Goal: Task Accomplishment & Management: Manage account settings

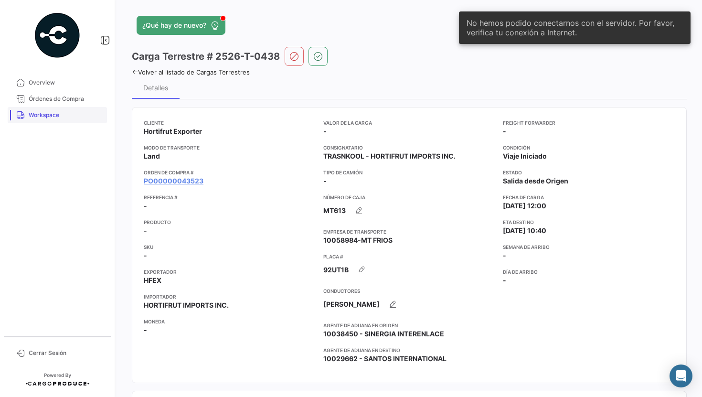
scroll to position [648, 0]
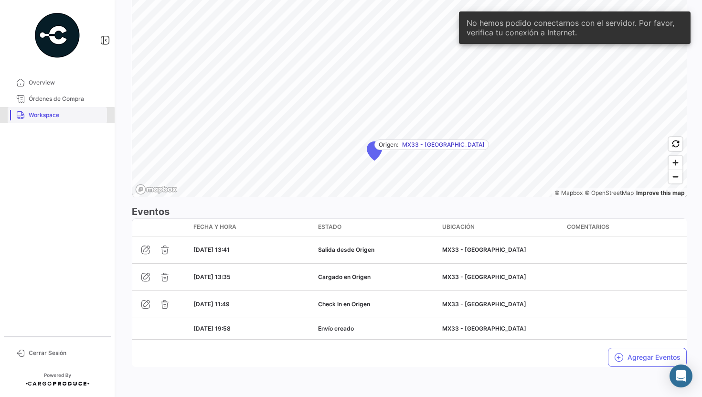
click at [57, 118] on span "Workspace" at bounding box center [66, 115] width 75 height 9
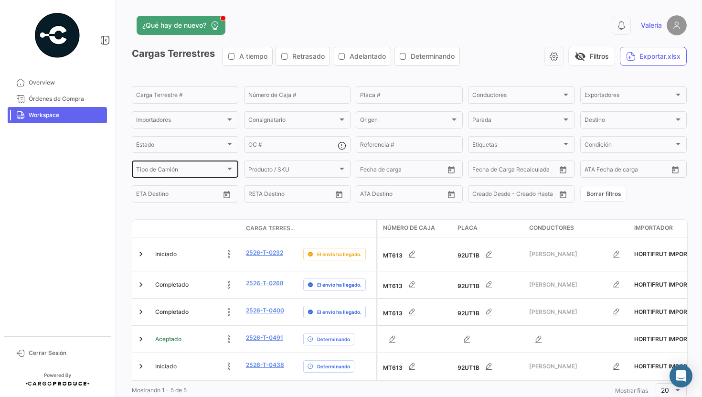
scroll to position [27, 0]
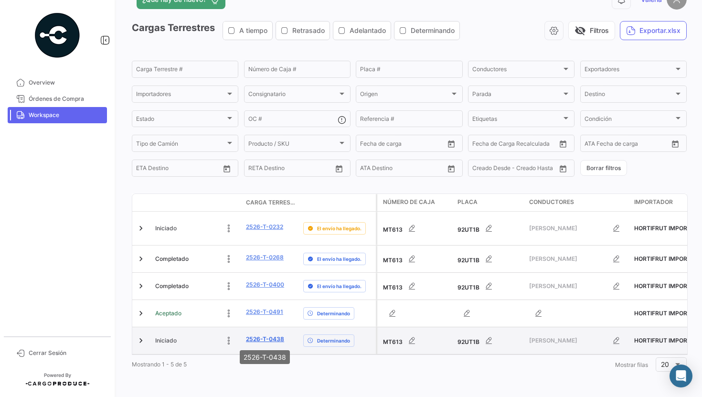
click at [264, 340] on link "2526-T-0438" at bounding box center [265, 339] width 38 height 9
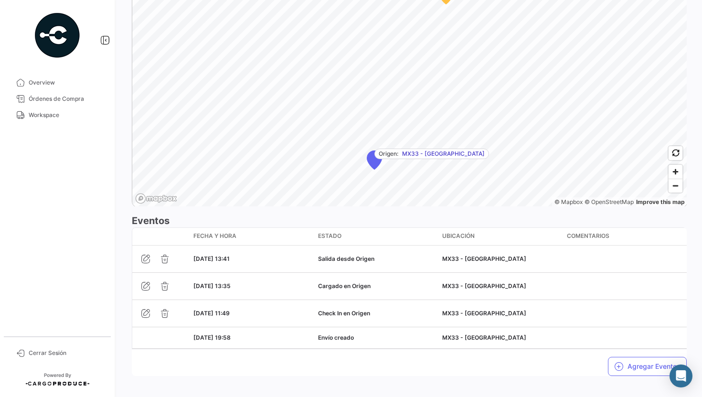
scroll to position [648, 0]
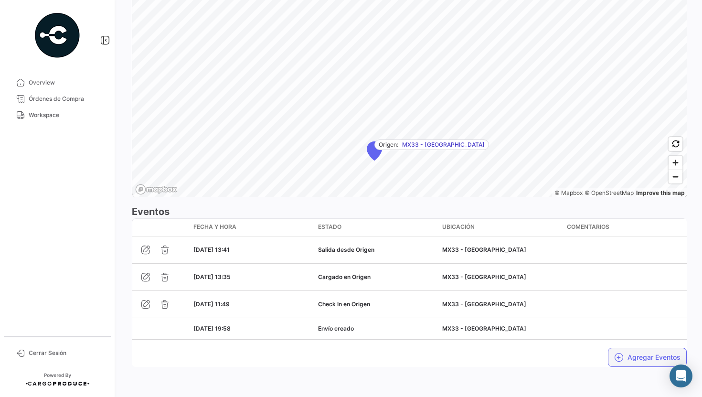
click at [627, 358] on button "Agregar Eventos" at bounding box center [647, 357] width 79 height 19
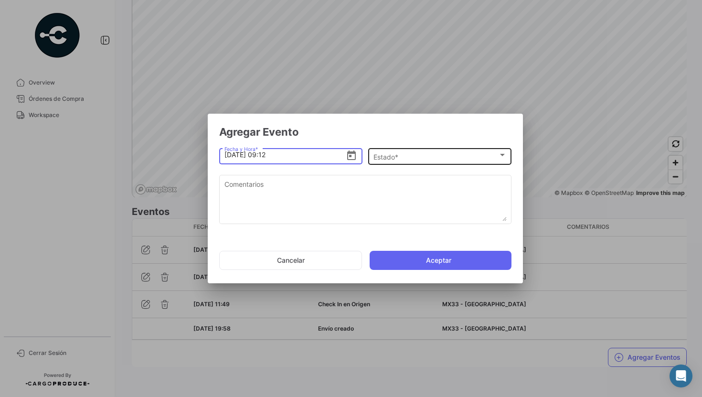
click at [390, 150] on div "Estado * Estado *" at bounding box center [440, 155] width 133 height 19
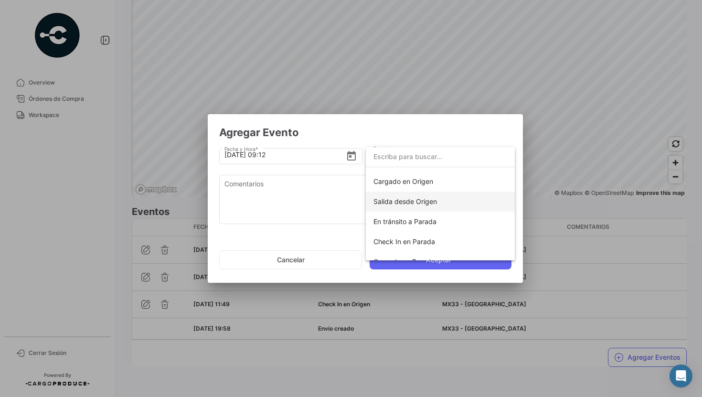
scroll to position [40, 0]
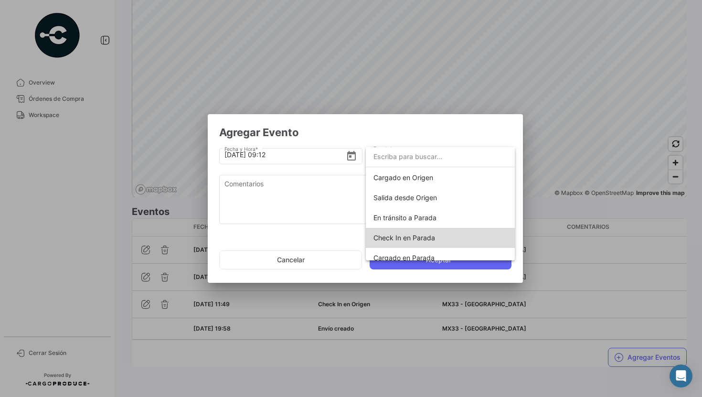
click at [389, 236] on span "Check In en Parada" at bounding box center [405, 238] width 62 height 8
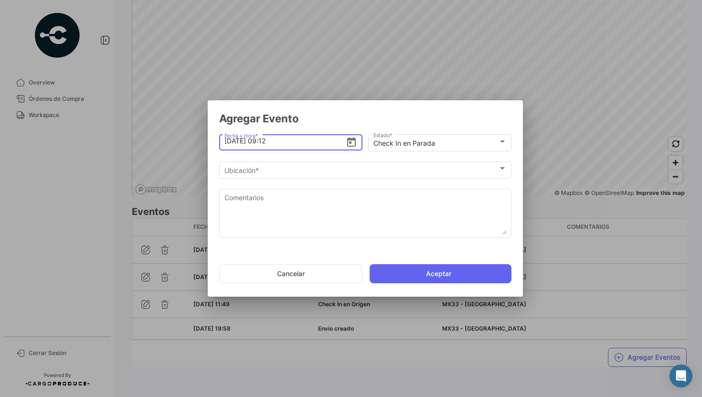
click at [327, 139] on input "[DATE] 09:12" at bounding box center [285, 140] width 122 height 33
type input "[DATE] 07:00"
click at [354, 145] on icon "Open calendar" at bounding box center [351, 142] width 11 height 11
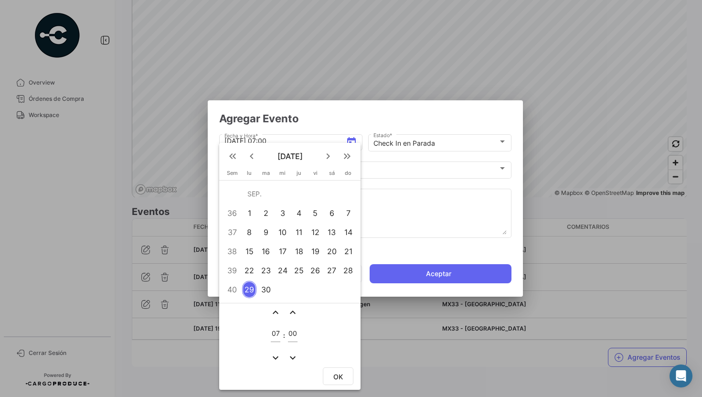
click at [292, 332] on input "00" at bounding box center [293, 334] width 10 height 8
type input "10"
click at [333, 374] on span "OK" at bounding box center [338, 377] width 10 height 8
type input "[DATE] 07:10"
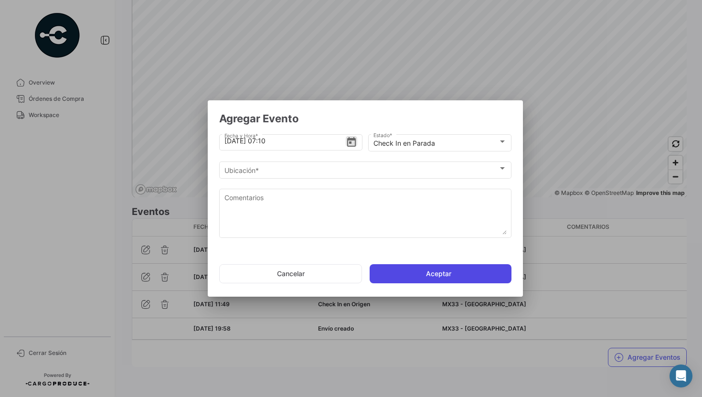
click at [418, 278] on button "Aceptar" at bounding box center [441, 273] width 142 height 19
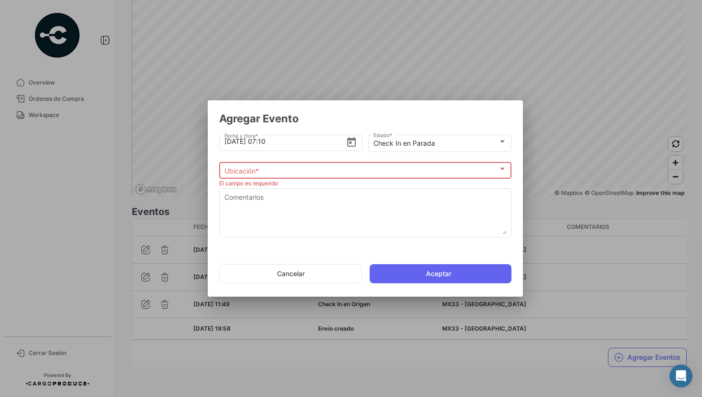
click at [348, 168] on div "Ubicación *" at bounding box center [361, 171] width 274 height 8
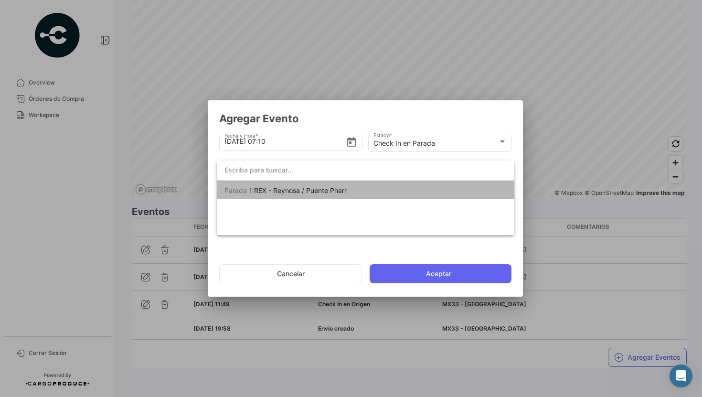
click at [340, 188] on span "REX - Reynosa / Puente Pharr" at bounding box center [300, 190] width 93 height 8
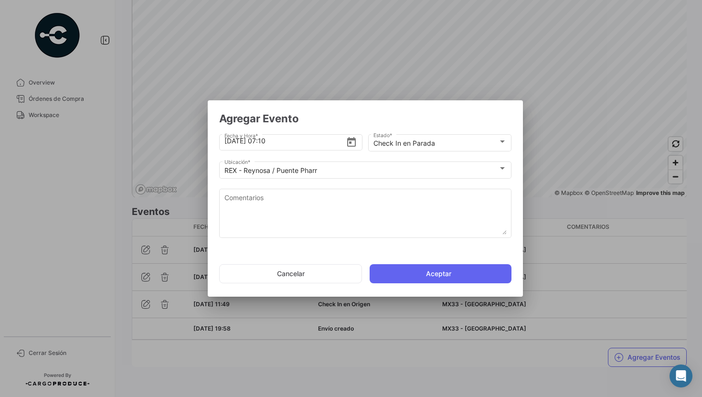
click at [412, 284] on mat-dialog-actions "Cancelar Aceptar" at bounding box center [365, 273] width 292 height 32
click at [412, 274] on button "Aceptar" at bounding box center [441, 273] width 142 height 19
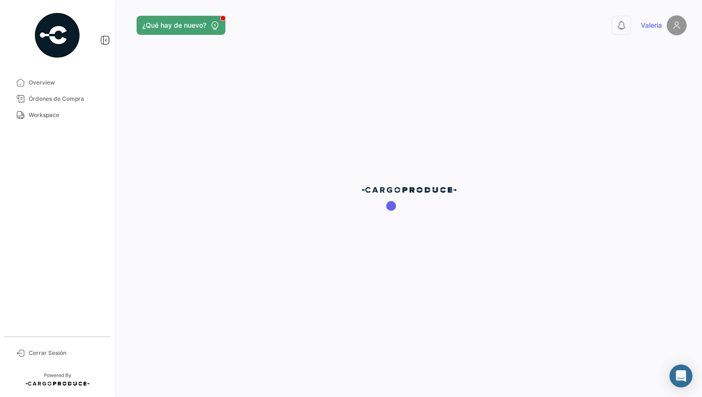
scroll to position [0, 0]
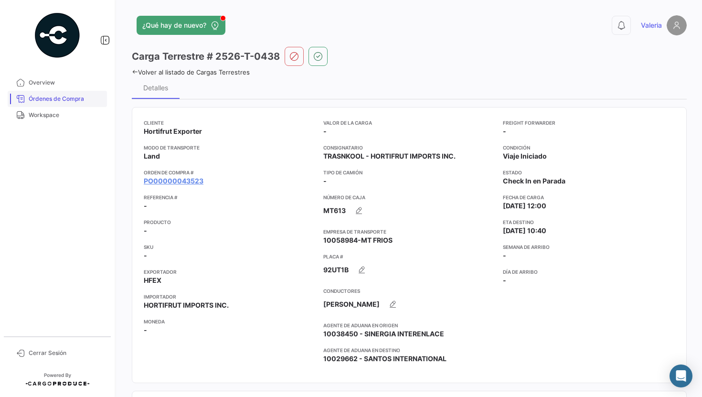
click at [79, 96] on span "Órdenes de Compra" at bounding box center [66, 99] width 75 height 9
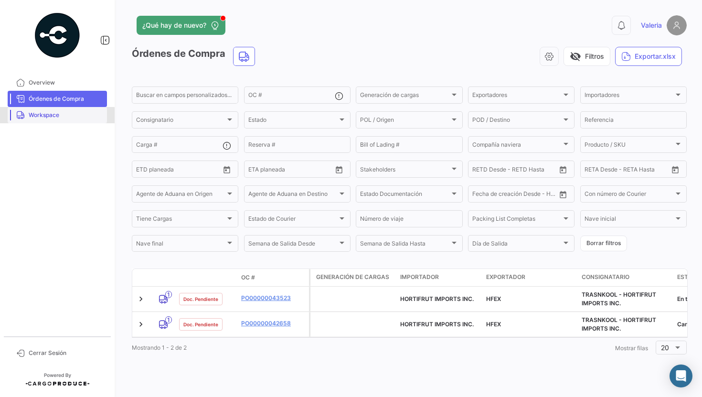
click at [54, 116] on span "Workspace" at bounding box center [66, 115] width 75 height 9
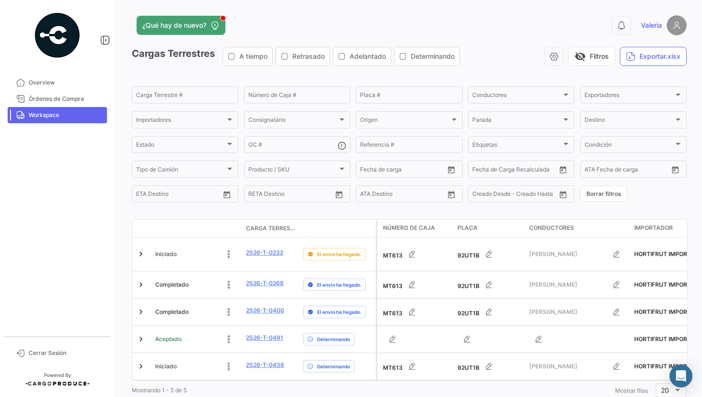
scroll to position [27, 0]
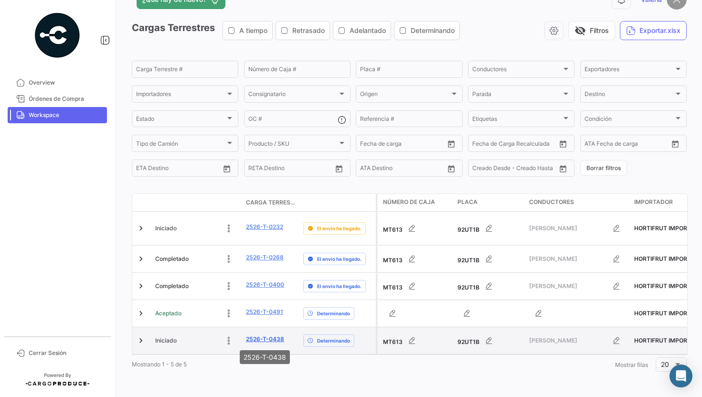
click at [267, 340] on link "2526-T-0438" at bounding box center [265, 339] width 38 height 9
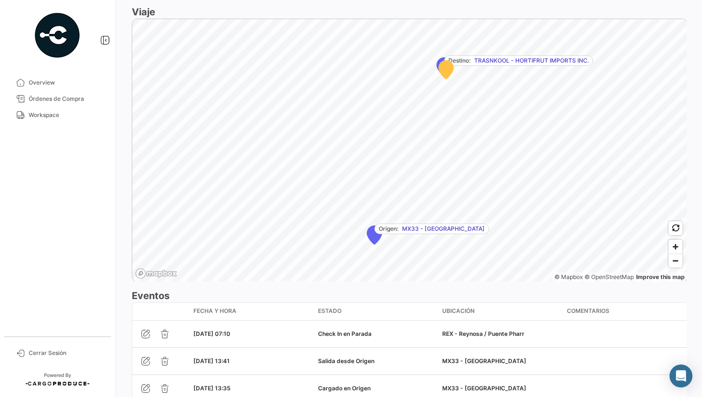
scroll to position [675, 0]
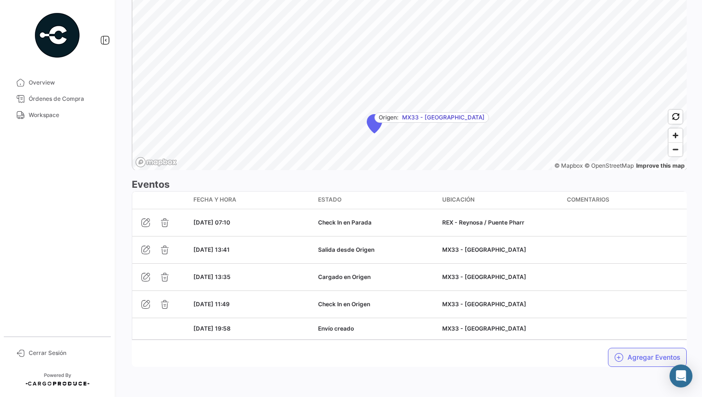
click at [630, 359] on button "Agregar Eventos" at bounding box center [647, 357] width 79 height 19
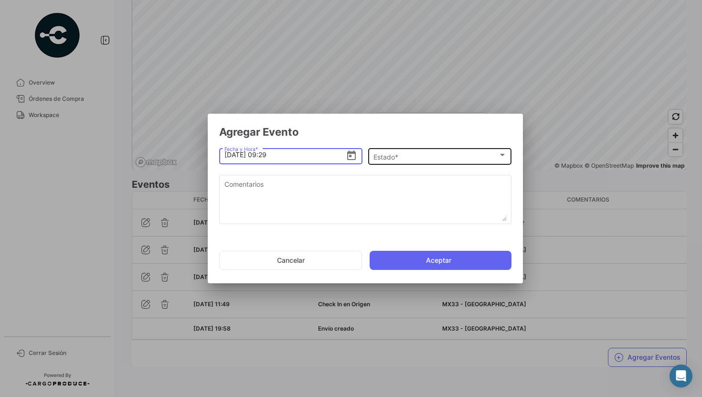
click at [382, 158] on span "Estado *" at bounding box center [436, 157] width 125 height 8
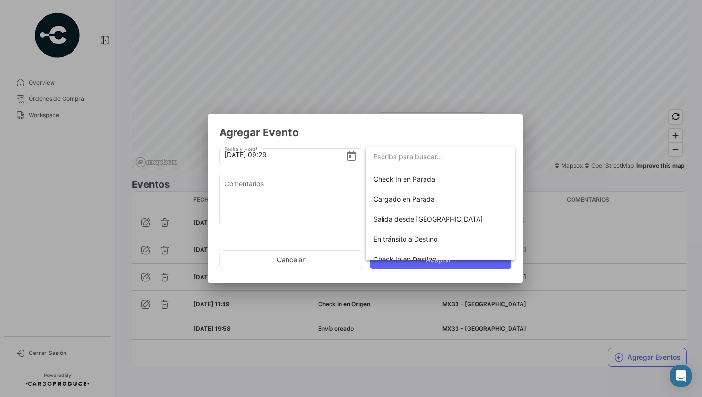
scroll to position [104, 0]
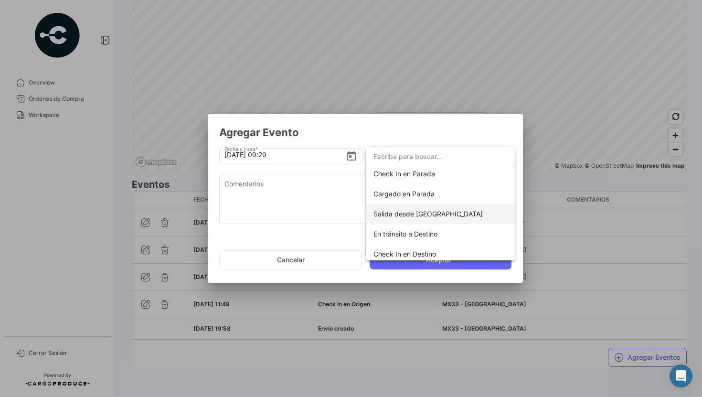
click at [392, 211] on span "Salida desde [GEOGRAPHIC_DATA]" at bounding box center [428, 214] width 109 height 8
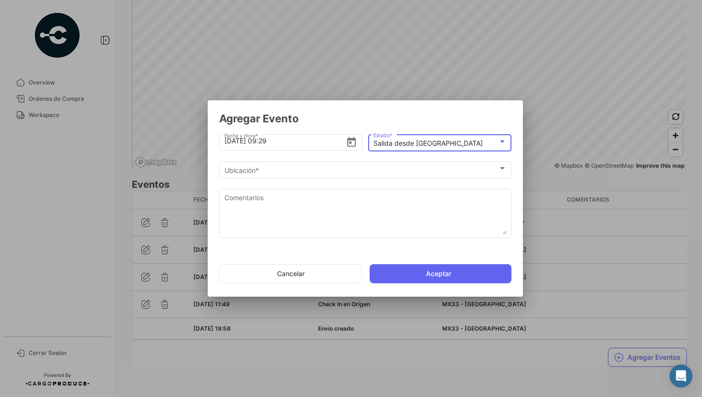
click at [425, 149] on div "Salida desde Parada Estado *" at bounding box center [440, 142] width 133 height 19
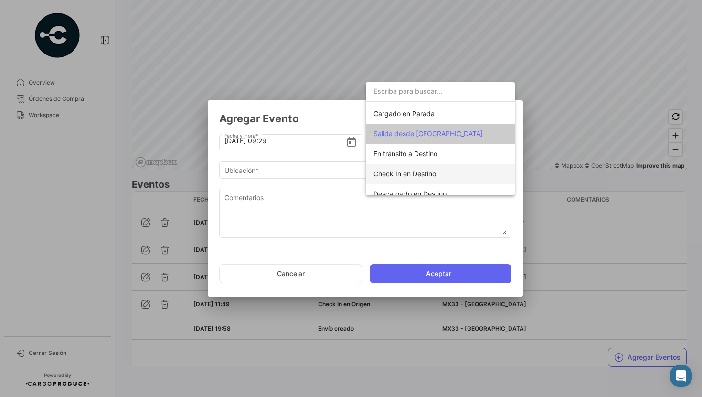
scroll to position [120, 0]
click at [343, 237] on div at bounding box center [351, 198] width 702 height 397
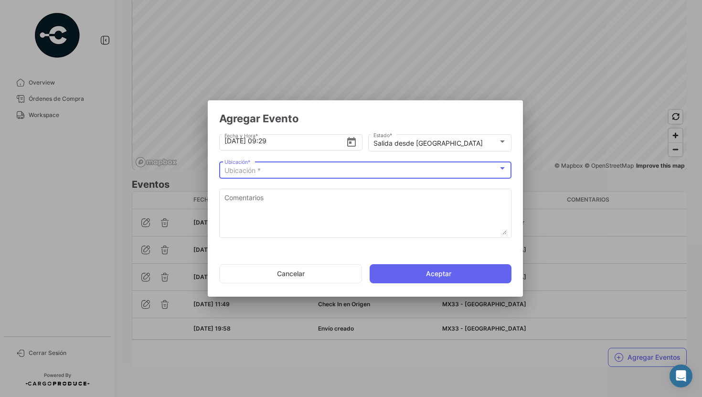
click at [408, 169] on div "Ubicación *" at bounding box center [361, 171] width 274 height 8
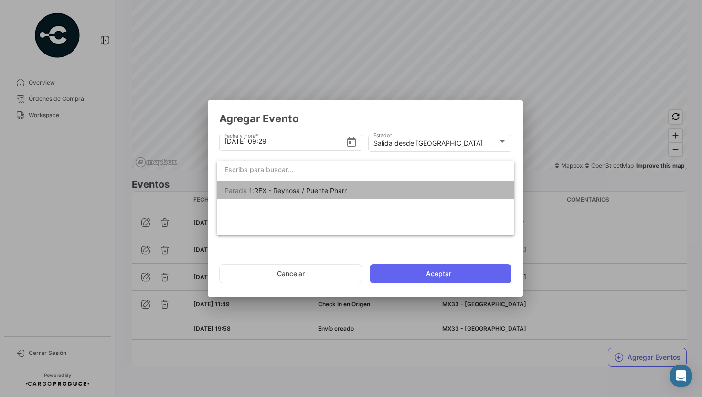
click at [398, 188] on mat-option "Parada 1: [PERSON_NAME] - Reynosa / Puente [PERSON_NAME]" at bounding box center [366, 191] width 298 height 20
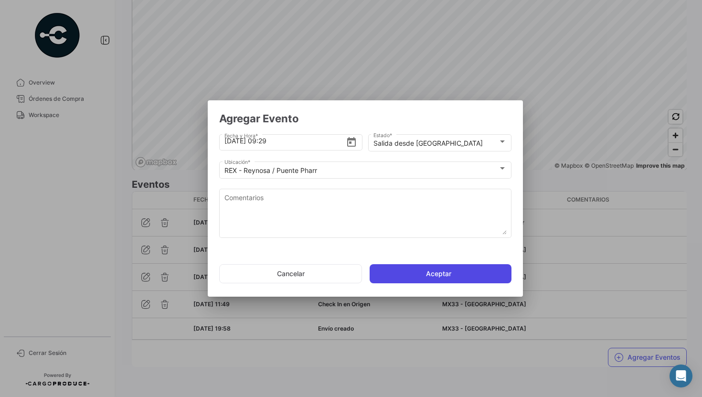
click at [400, 277] on button "Aceptar" at bounding box center [441, 273] width 142 height 19
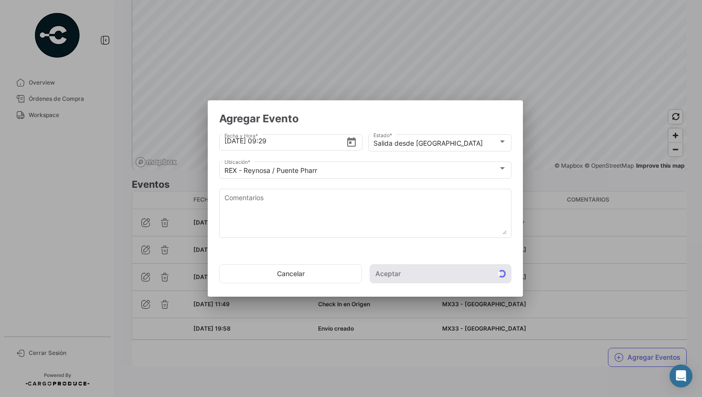
scroll to position [0, 0]
